Goal: Task Accomplishment & Management: Manage account settings

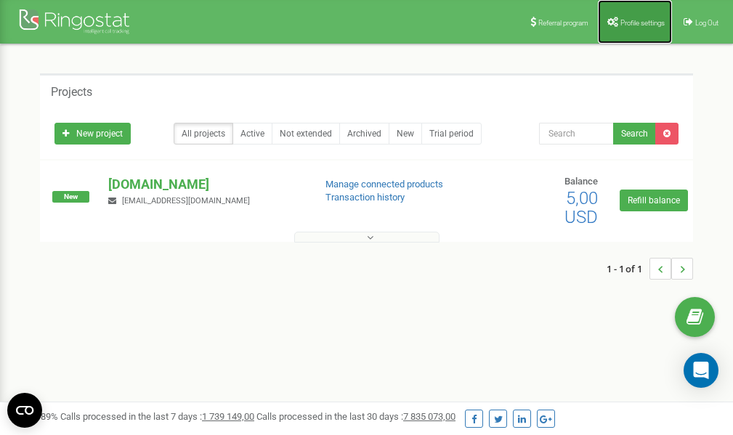
click at [634, 22] on span "Profile settings" at bounding box center [642, 23] width 44 height 8
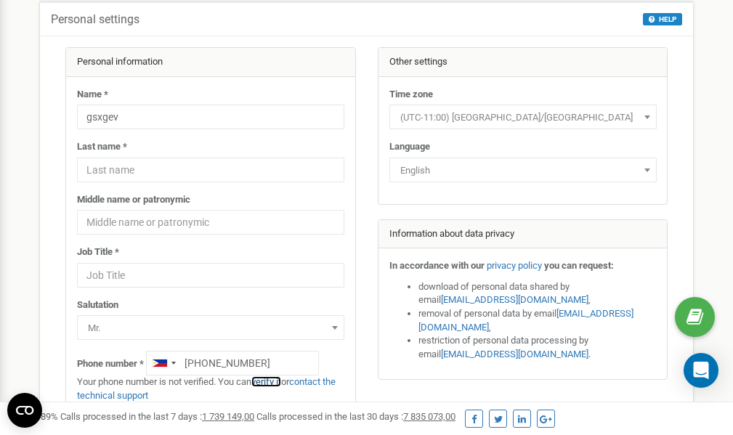
click at [274, 380] on link "verify it" at bounding box center [266, 381] width 30 height 11
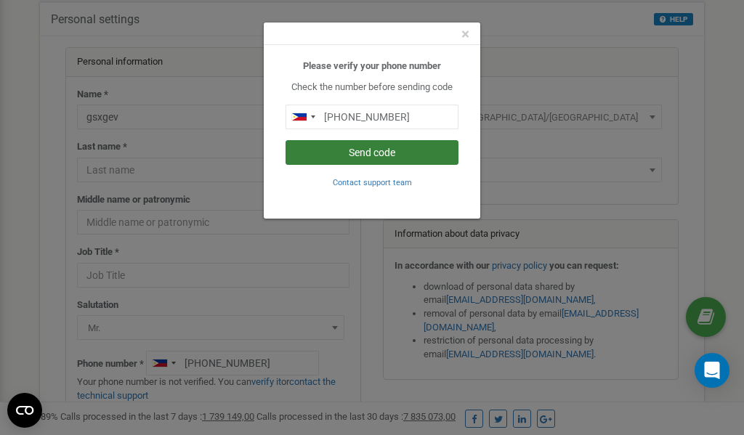
click at [371, 154] on button "Send code" at bounding box center [371, 152] width 173 height 25
